Goal: Task Accomplishment & Management: Manage account settings

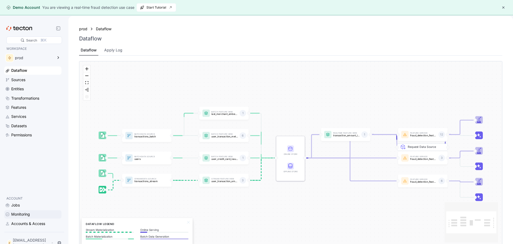
click at [32, 215] on div "Monitoring" at bounding box center [35, 214] width 49 height 6
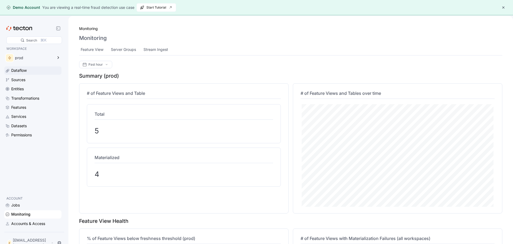
click at [27, 74] on div "Dataflow" at bounding box center [32, 70] width 57 height 8
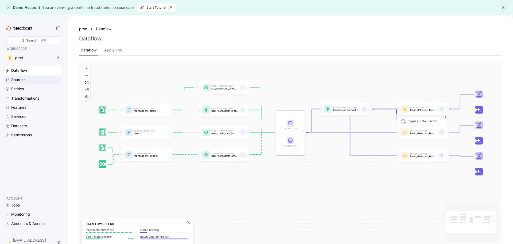
click at [24, 82] on div "Sources" at bounding box center [18, 80] width 14 height 6
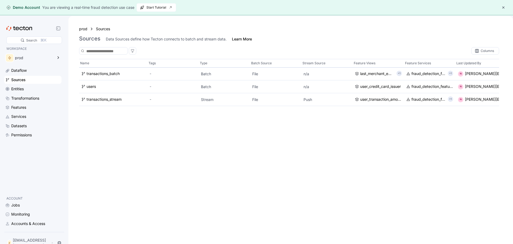
drag, startPoint x: 22, startPoint y: 89, endPoint x: 21, endPoint y: 94, distance: 4.6
click at [22, 89] on div "Entities" at bounding box center [17, 89] width 13 height 6
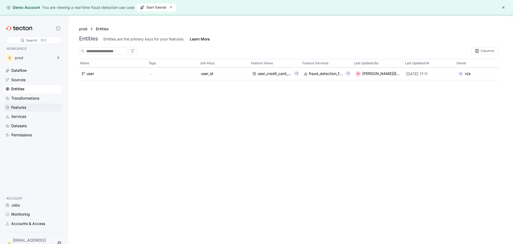
click at [21, 103] on div "Features" at bounding box center [32, 107] width 57 height 8
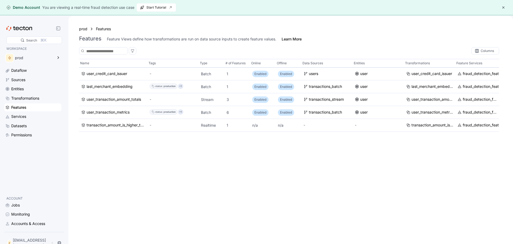
click at [22, 111] on div "Features" at bounding box center [32, 107] width 57 height 8
click at [24, 116] on div "Services" at bounding box center [18, 116] width 15 height 6
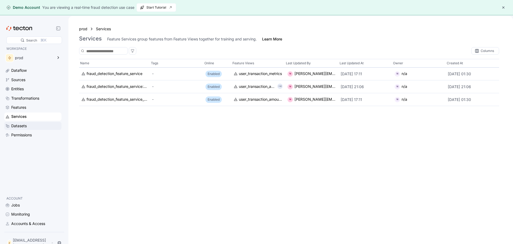
click at [20, 128] on div "Datasets" at bounding box center [19, 126] width 16 height 6
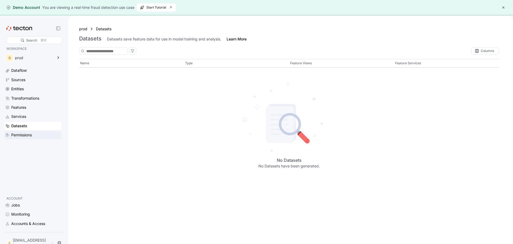
click at [22, 136] on div "Permissions" at bounding box center [21, 135] width 21 height 6
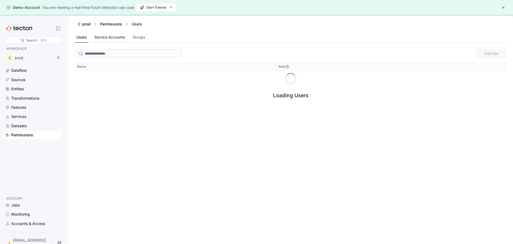
click at [109, 40] on div "Service Accounts" at bounding box center [109, 37] width 31 height 6
click at [107, 26] on div "Permissions" at bounding box center [111, 23] width 22 height 5
click at [87, 24] on div "prod" at bounding box center [86, 23] width 8 height 5
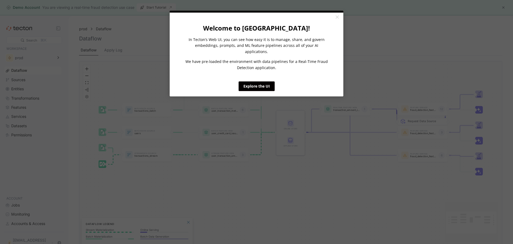
drag, startPoint x: 337, startPoint y: 15, endPoint x: 302, endPoint y: 52, distance: 51.1
click at [337, 15] on link "×" at bounding box center [337, 18] width 9 height 10
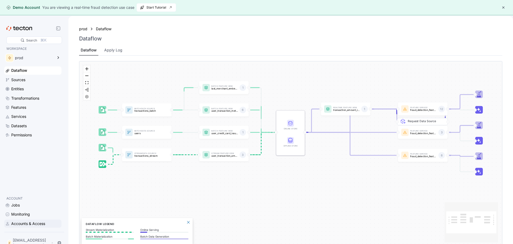
click at [48, 223] on div "Accounts & Access" at bounding box center [35, 223] width 49 height 6
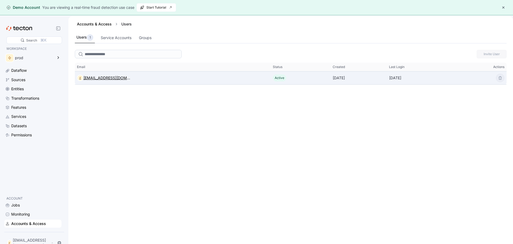
click at [89, 80] on div "[EMAIL_ADDRESS][DOMAIN_NAME]" at bounding box center [106, 78] width 47 height 6
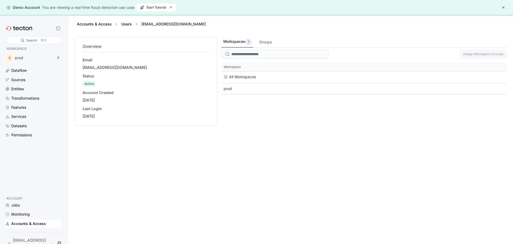
click at [107, 67] on div "[EMAIL_ADDRESS][DOMAIN_NAME]" at bounding box center [146, 67] width 127 height 5
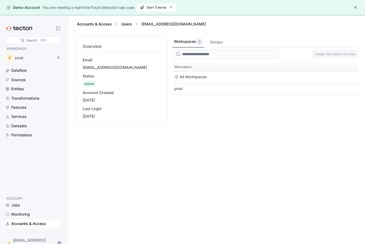
click at [220, 186] on div "Workspaces 1 Groups Assign Workspace Access This table contains 2 rows. Workspa…" at bounding box center [265, 144] width 186 height 217
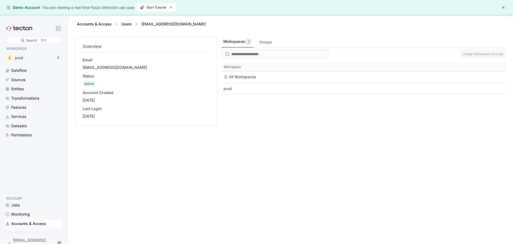
click at [58, 30] on div at bounding box center [58, 28] width 11 height 7
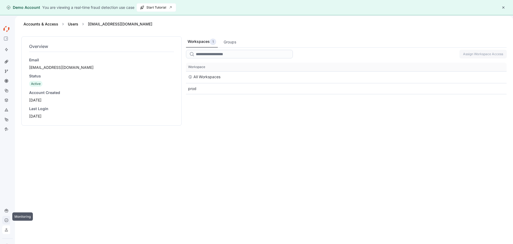
click at [7, 219] on icon at bounding box center [6, 219] width 1 height 1
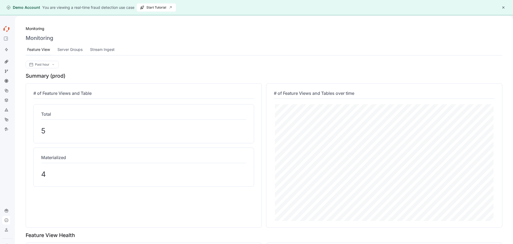
click at [33, 49] on div "Feature View" at bounding box center [38, 50] width 23 height 6
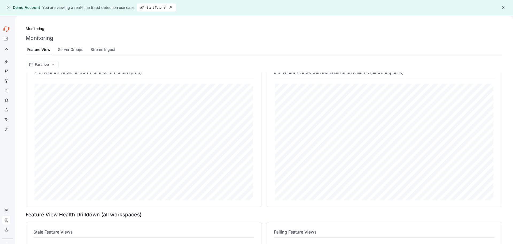
scroll to position [213, 0]
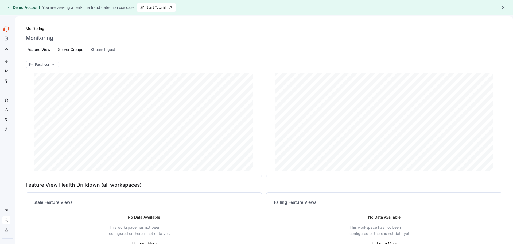
click at [66, 51] on div "Server Groups" at bounding box center [70, 50] width 25 height 6
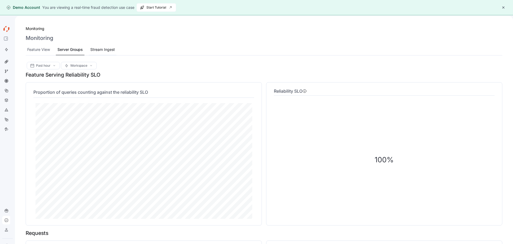
click at [95, 52] on div "Stream Ingest" at bounding box center [102, 50] width 25 height 6
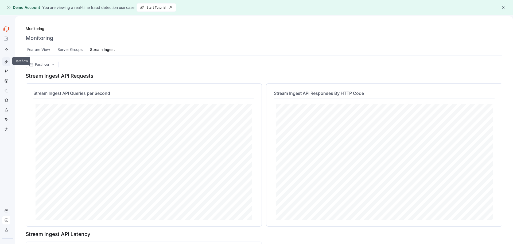
click at [6, 60] on icon at bounding box center [7, 61] width 2 height 2
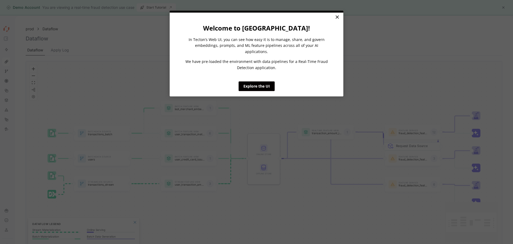
click at [335, 17] on link "×" at bounding box center [337, 18] width 9 height 10
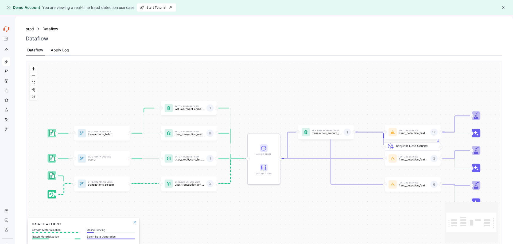
click at [59, 52] on div "Apply Log" at bounding box center [60, 50] width 18 height 6
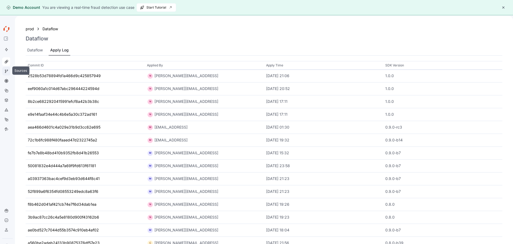
click at [3, 72] on div at bounding box center [6, 71] width 9 height 9
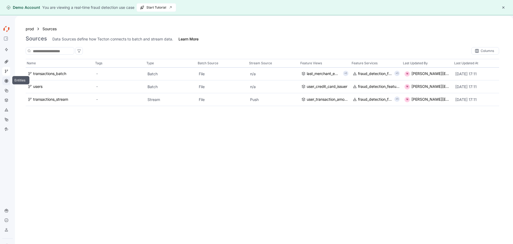
click at [7, 83] on icon at bounding box center [6, 81] width 4 height 4
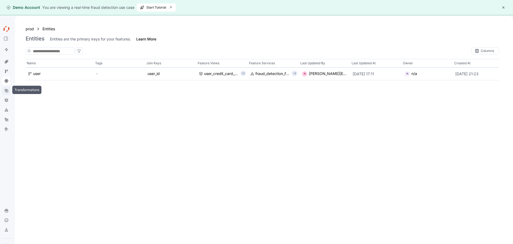
click at [6, 90] on icon at bounding box center [6, 90] width 4 height 4
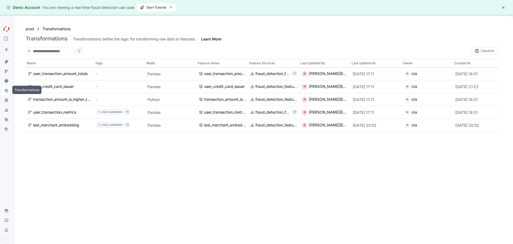
click at [4, 94] on div at bounding box center [6, 90] width 9 height 9
click at [6, 98] on icon at bounding box center [6, 100] width 4 height 4
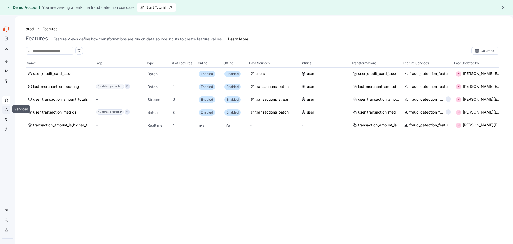
click at [9, 113] on div at bounding box center [6, 109] width 9 height 9
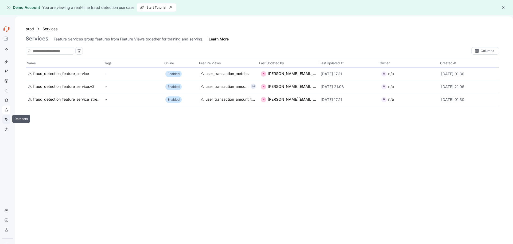
click at [9, 119] on div at bounding box center [6, 119] width 9 height 9
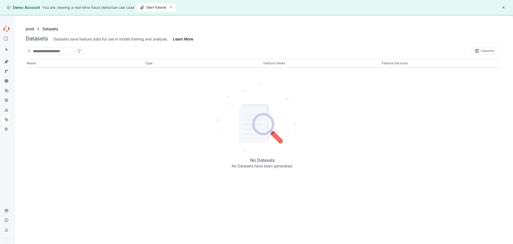
click at [7, 30] on icon at bounding box center [6, 29] width 9 height 9
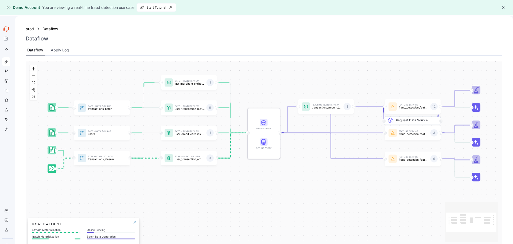
click at [7, 38] on icon at bounding box center [6, 38] width 4 height 4
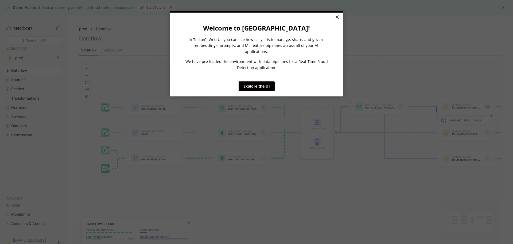
click at [339, 15] on link "×" at bounding box center [337, 18] width 9 height 10
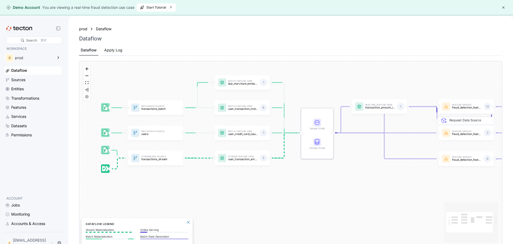
click at [109, 50] on div "Apply Log" at bounding box center [113, 50] width 18 height 6
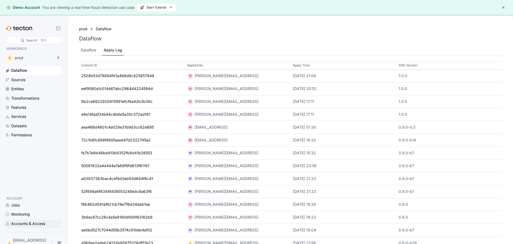
click at [34, 223] on div "Accounts & Access" at bounding box center [28, 223] width 34 height 6
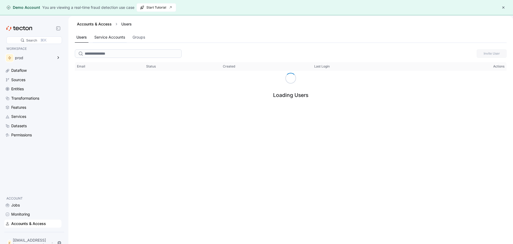
click at [114, 35] on div "Service Accounts" at bounding box center [109, 37] width 31 height 6
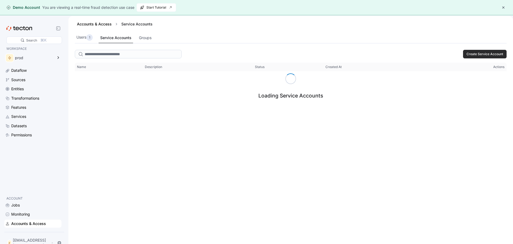
click at [365, 50] on span "Create Service Account" at bounding box center [485, 54] width 37 height 8
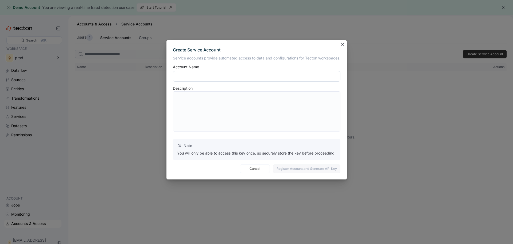
click at [228, 75] on input "text" at bounding box center [257, 76] width 168 height 11
paste input "**********"
click at [215, 75] on input "**********" at bounding box center [257, 76] width 168 height 11
type input "**********"
click at [296, 170] on span "Register Account and Generate API Key" at bounding box center [307, 168] width 60 height 8
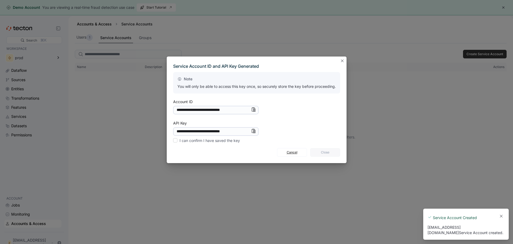
click at [302, 149] on span "Cancel" at bounding box center [292, 152] width 23 height 8
